Goal: Check status

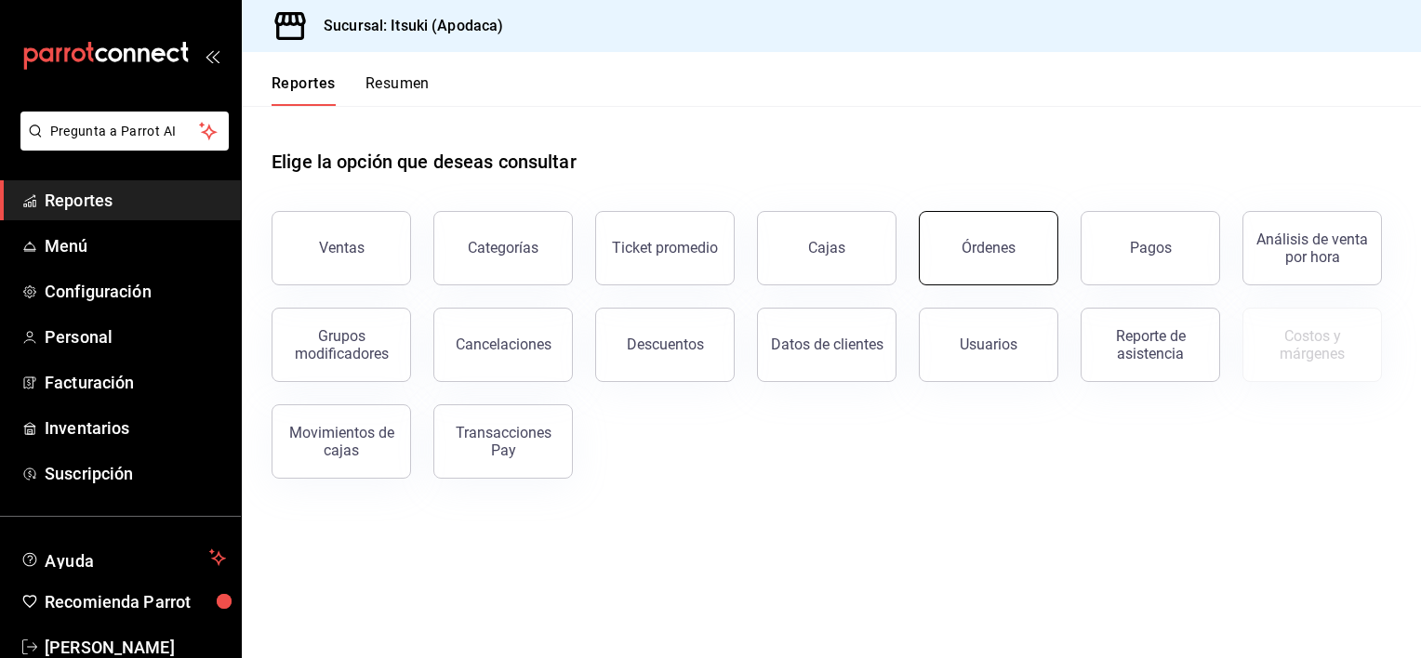
click at [945, 248] on button "Órdenes" at bounding box center [988, 248] width 139 height 74
